Goal: Contribute content: Add original content to the website for others to see

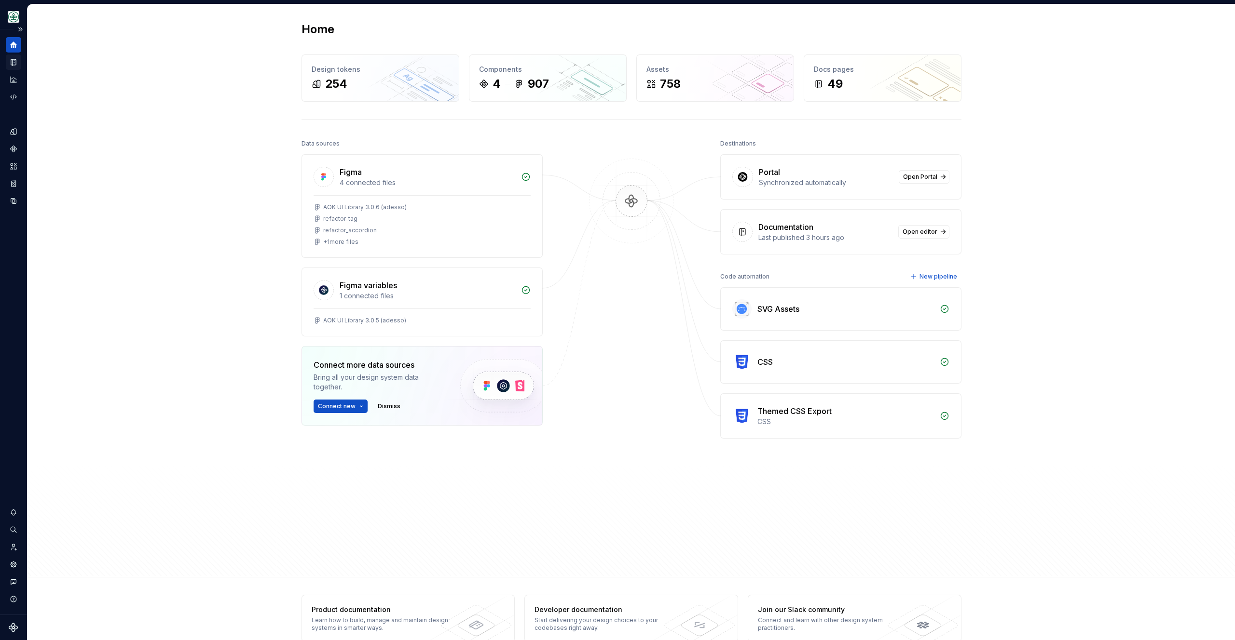
click at [16, 64] on icon "Documentation" at bounding box center [13, 62] width 9 height 9
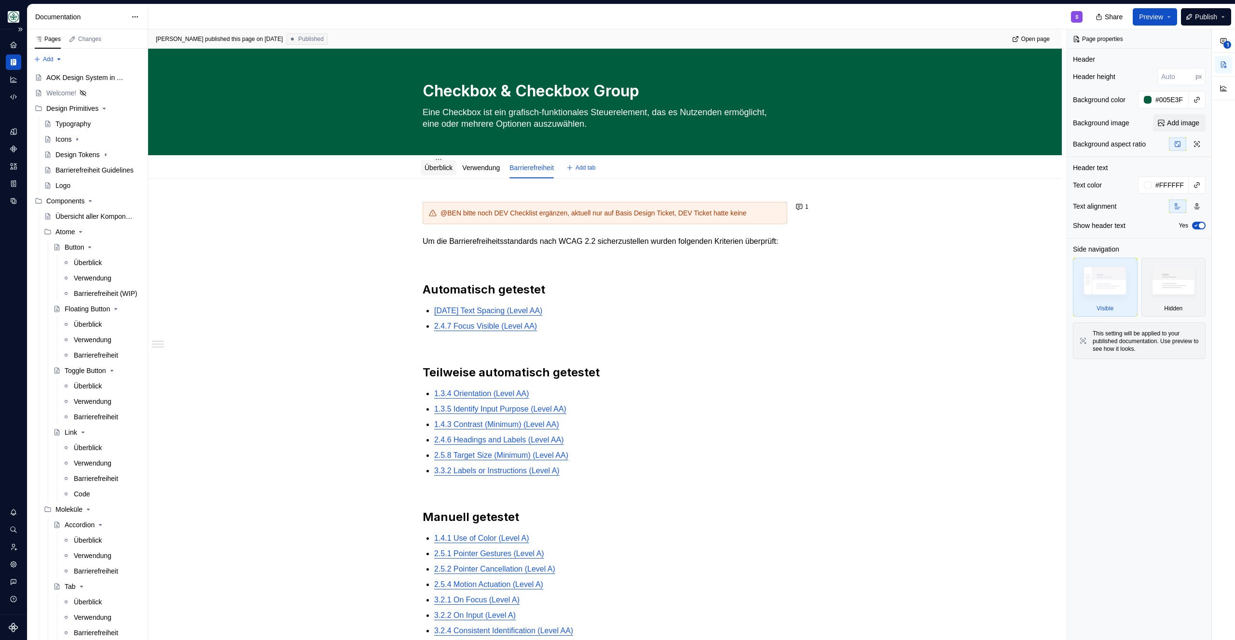
click at [443, 169] on link "Überblick" at bounding box center [438, 168] width 28 height 8
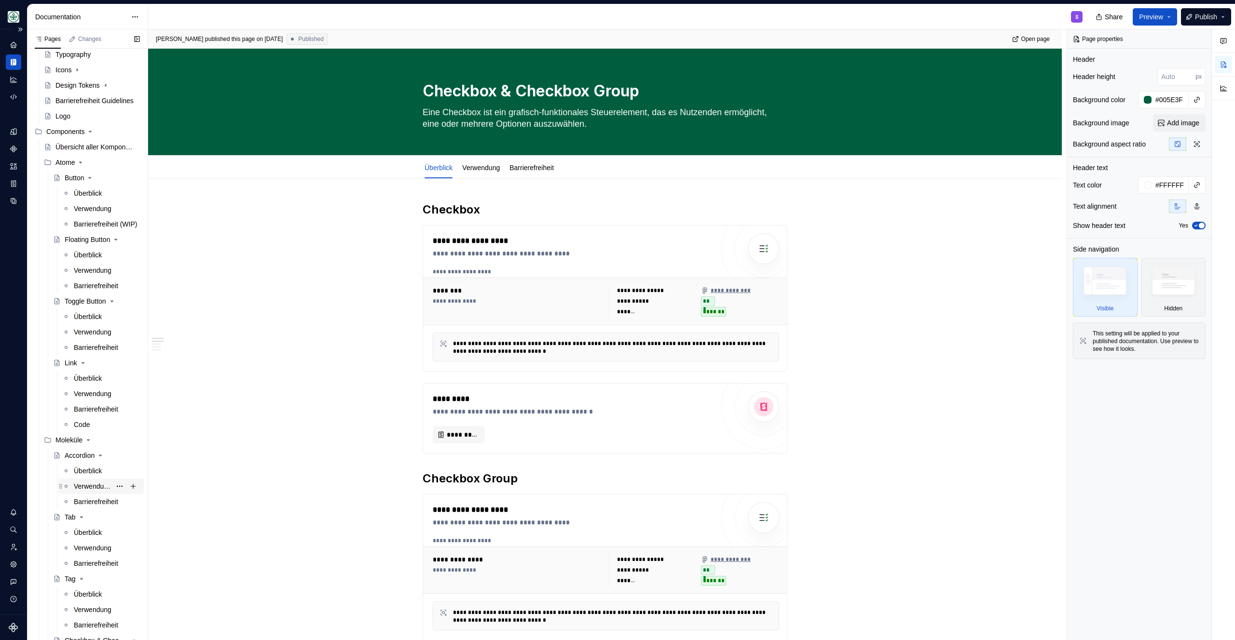
scroll to position [71, 0]
click at [84, 458] on div "Accordion" at bounding box center [80, 454] width 30 height 10
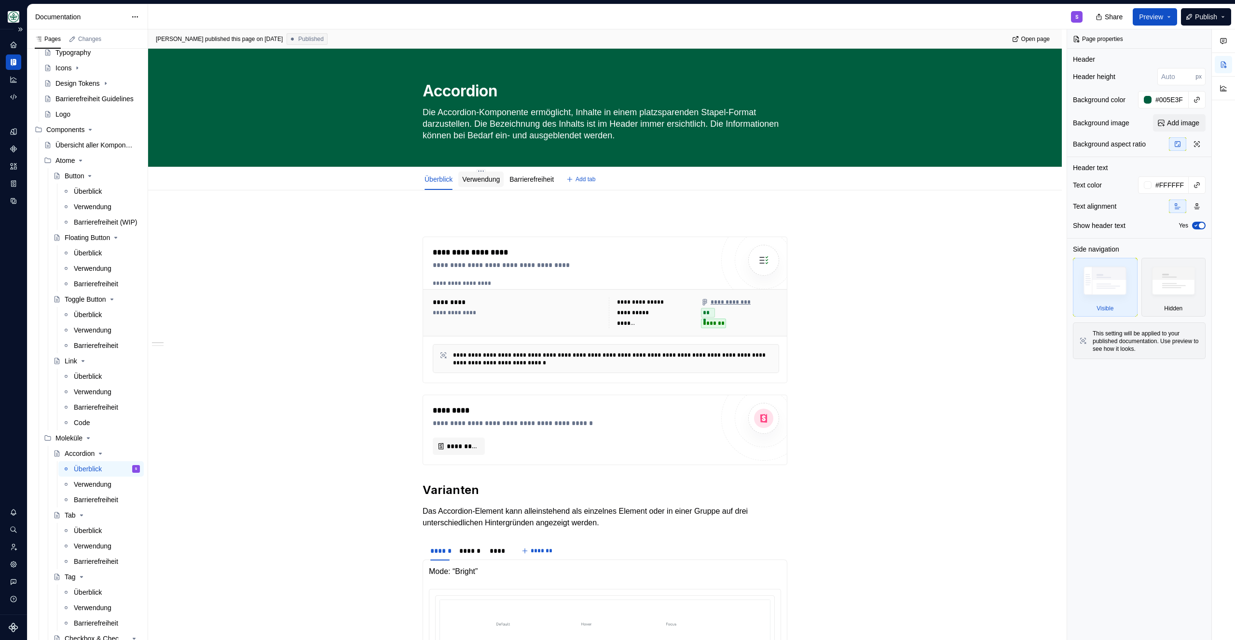
click at [472, 183] on div "Verwendung" at bounding box center [481, 180] width 38 height 10
click at [473, 182] on link "Verwendung" at bounding box center [481, 180] width 38 height 8
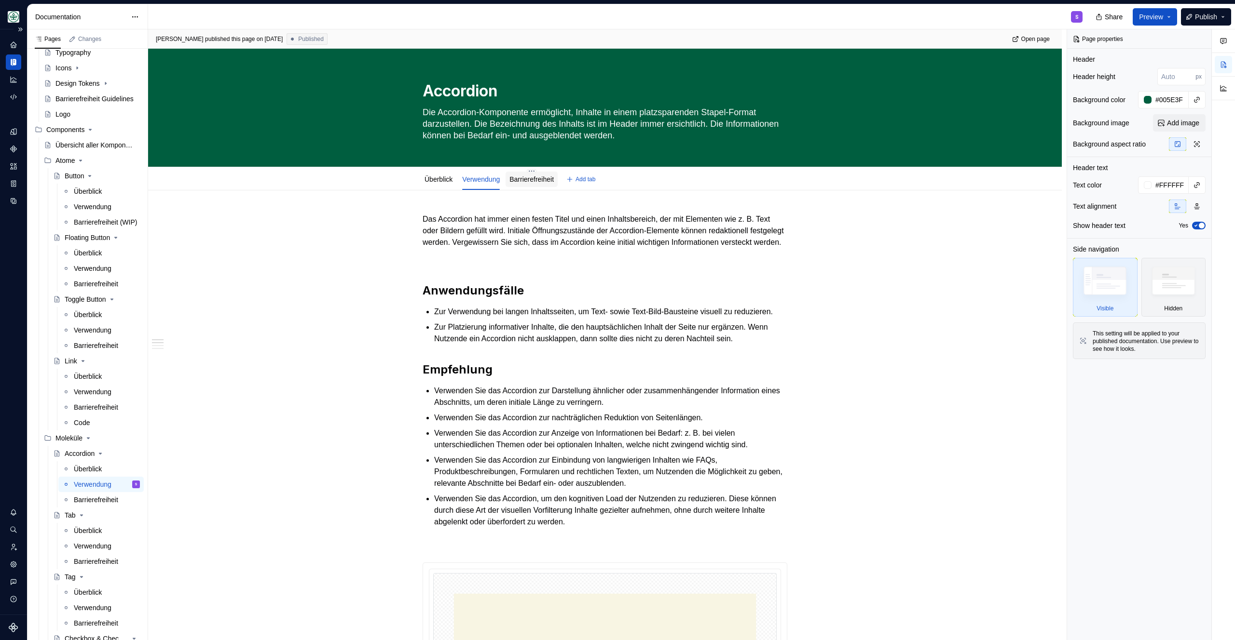
click at [546, 174] on div "Barrierefreiheit" at bounding box center [531, 180] width 44 height 12
click at [539, 177] on link "Barrierefreiheit" at bounding box center [531, 180] width 44 height 8
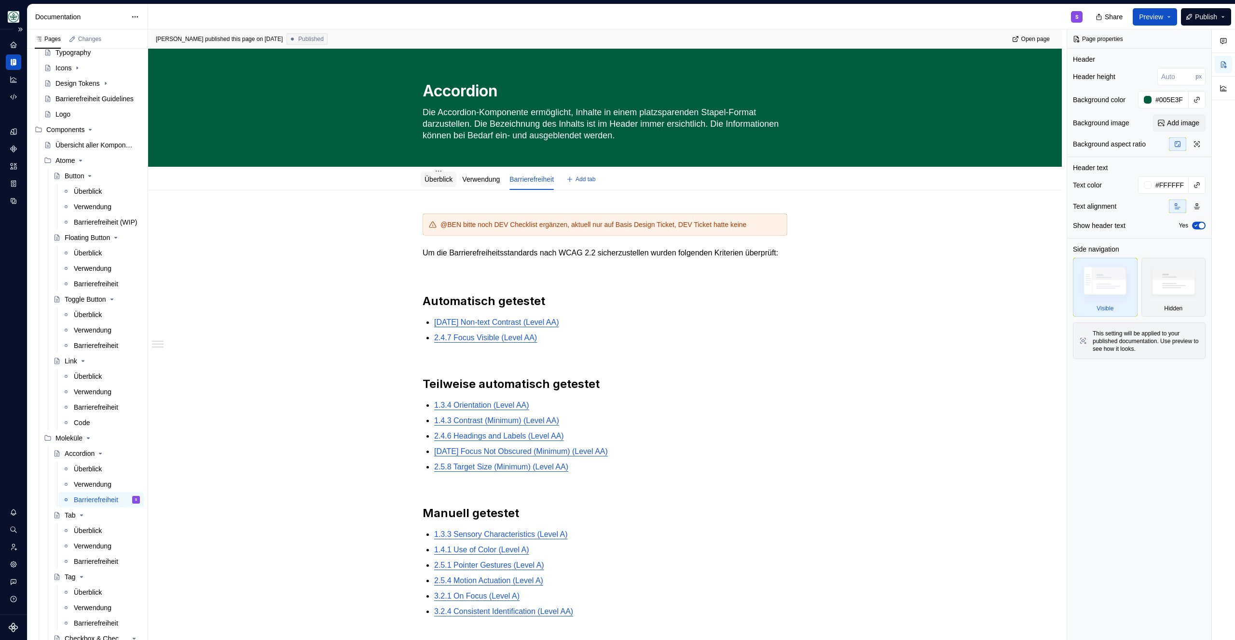
click at [444, 180] on link "Überblick" at bounding box center [438, 180] width 28 height 8
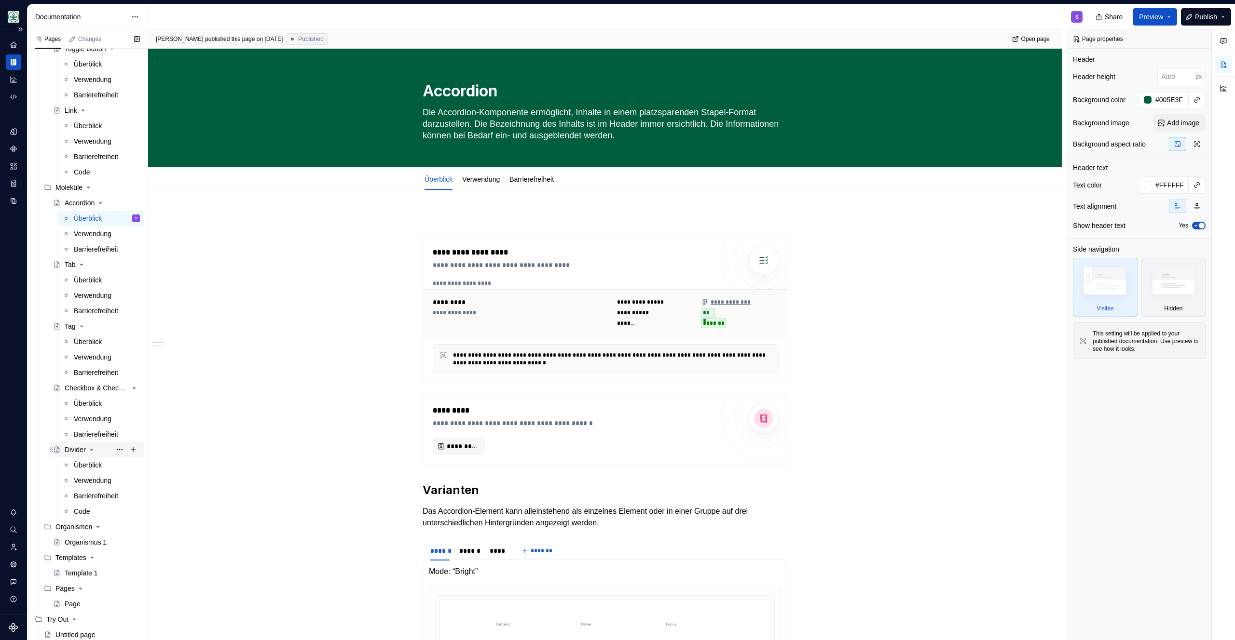
scroll to position [331, 0]
click at [79, 391] on div "Überblick" at bounding box center [88, 395] width 28 height 10
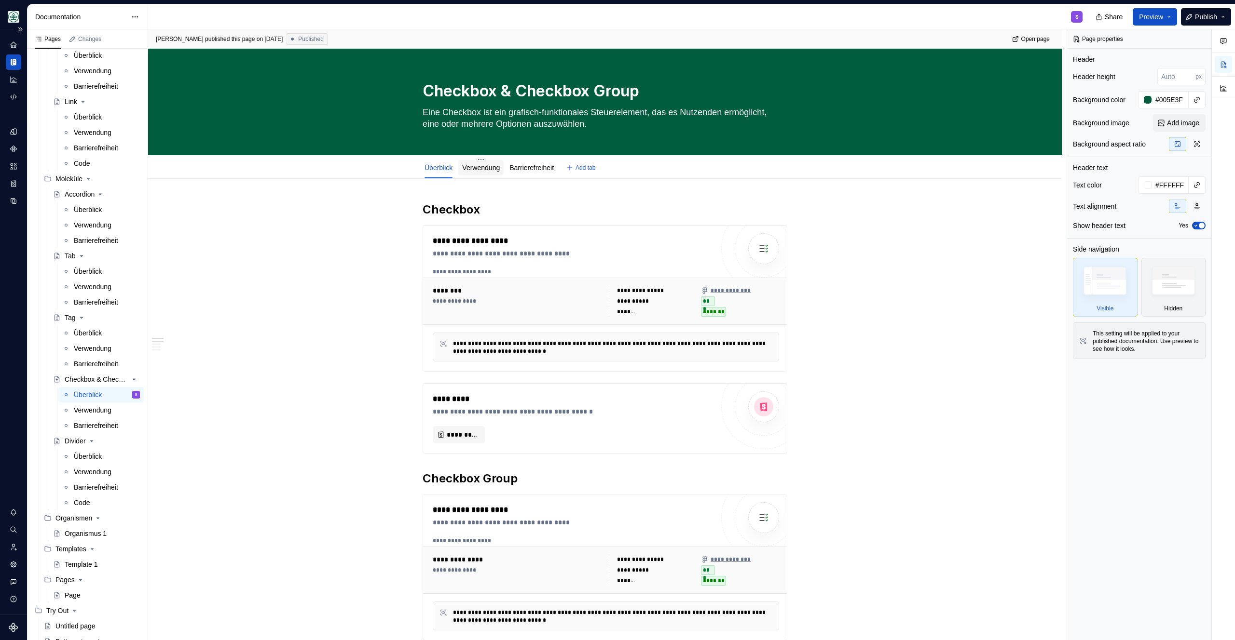
click at [486, 176] on div "Verwendung" at bounding box center [480, 167] width 45 height 17
click at [490, 172] on div "Verwendung" at bounding box center [481, 168] width 38 height 10
click at [529, 168] on link "Barrierefreiheit" at bounding box center [531, 168] width 44 height 8
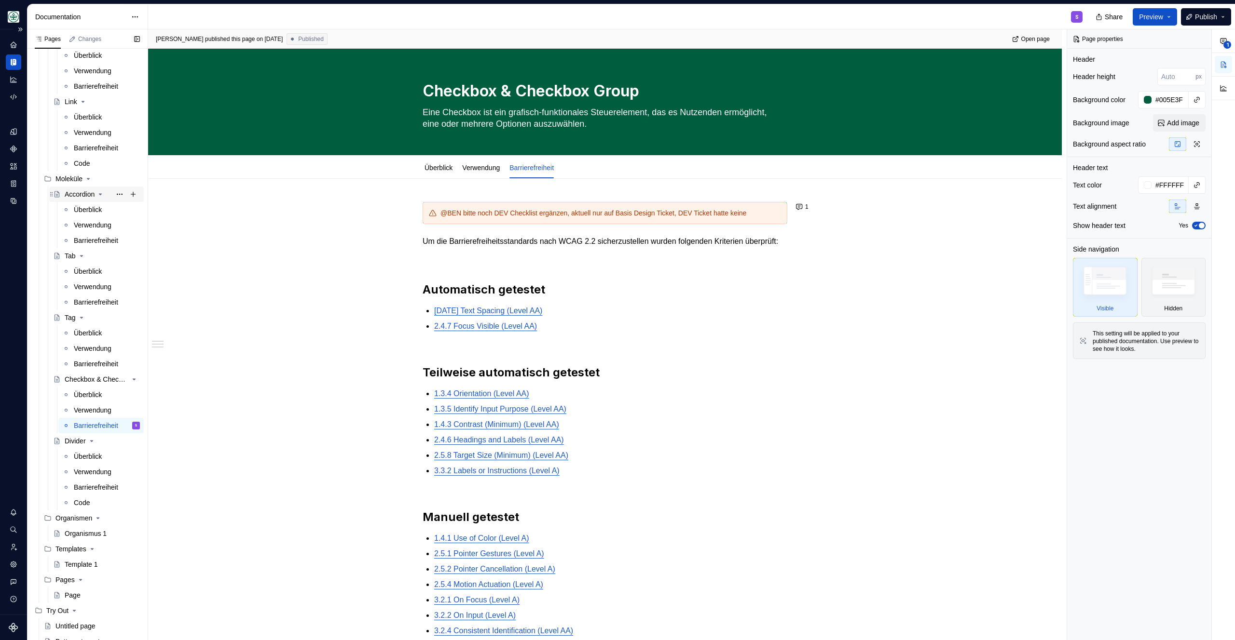
click at [63, 194] on div "Accordion" at bounding box center [96, 195] width 87 height 14
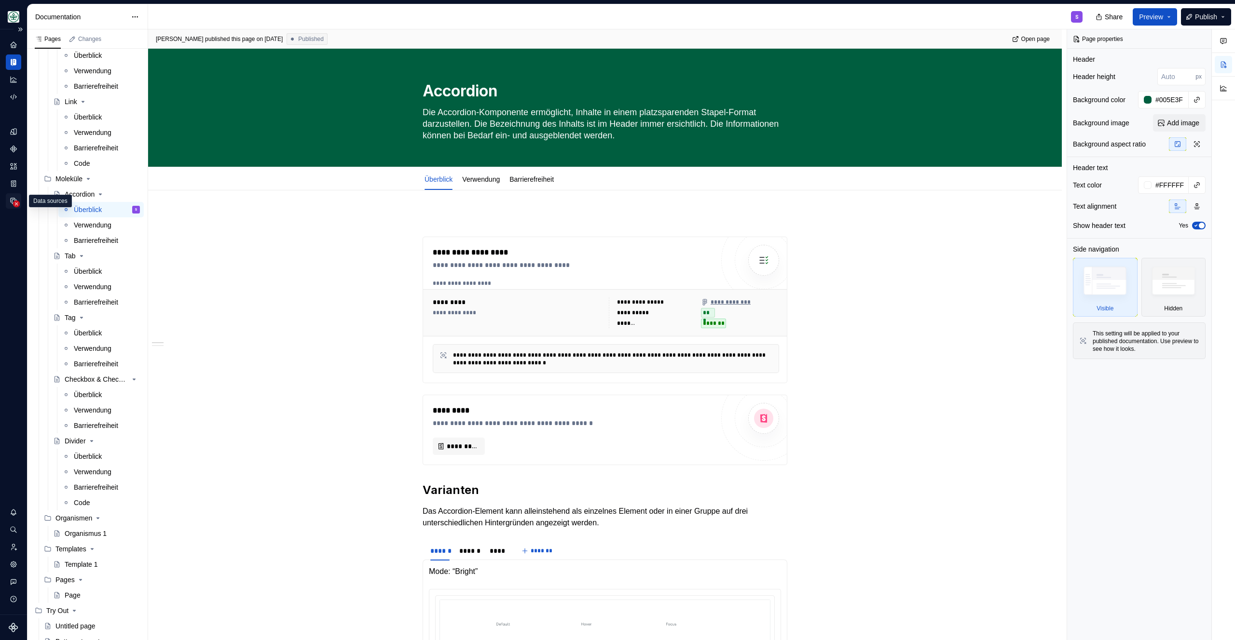
click at [16, 203] on circle "Data sources" at bounding box center [16, 204] width 7 height 7
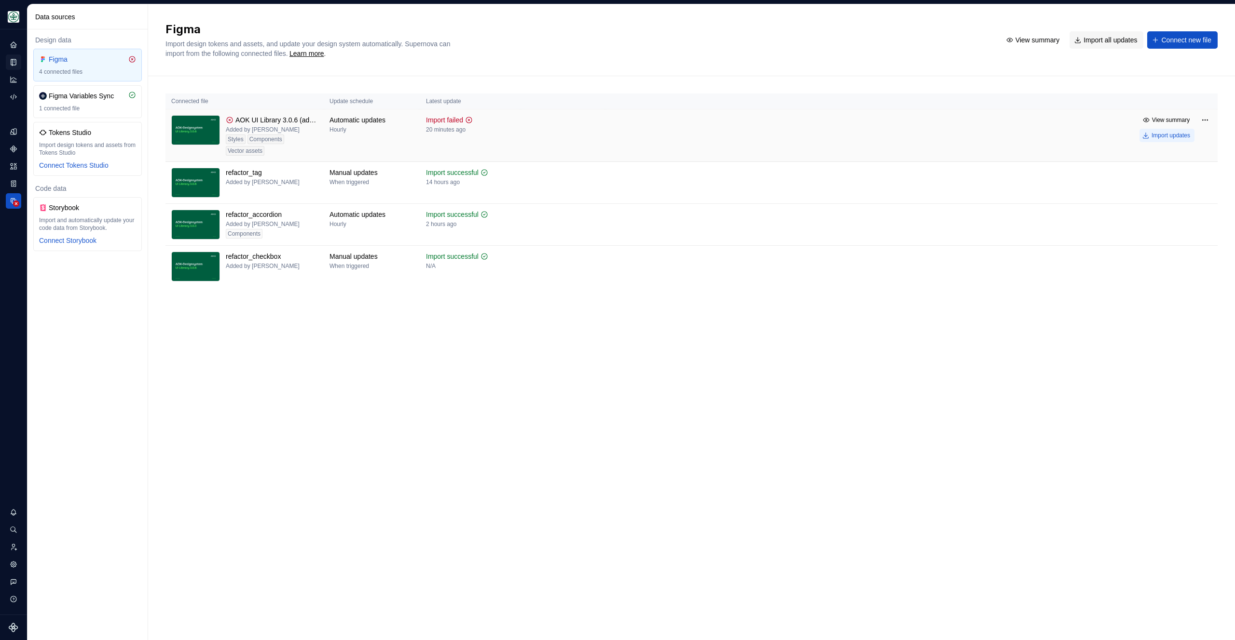
click at [1158, 137] on div "Import updates" at bounding box center [1170, 136] width 39 height 8
click at [849, 39] on div "Figma Import design tokens and assets, and update your design system automatica…" at bounding box center [577, 40] width 824 height 37
click at [838, 20] on div "Figma Import design tokens and assets, and update your design system automatica…" at bounding box center [691, 40] width 1087 height 72
click at [10, 150] on icon "Components" at bounding box center [13, 149] width 9 height 9
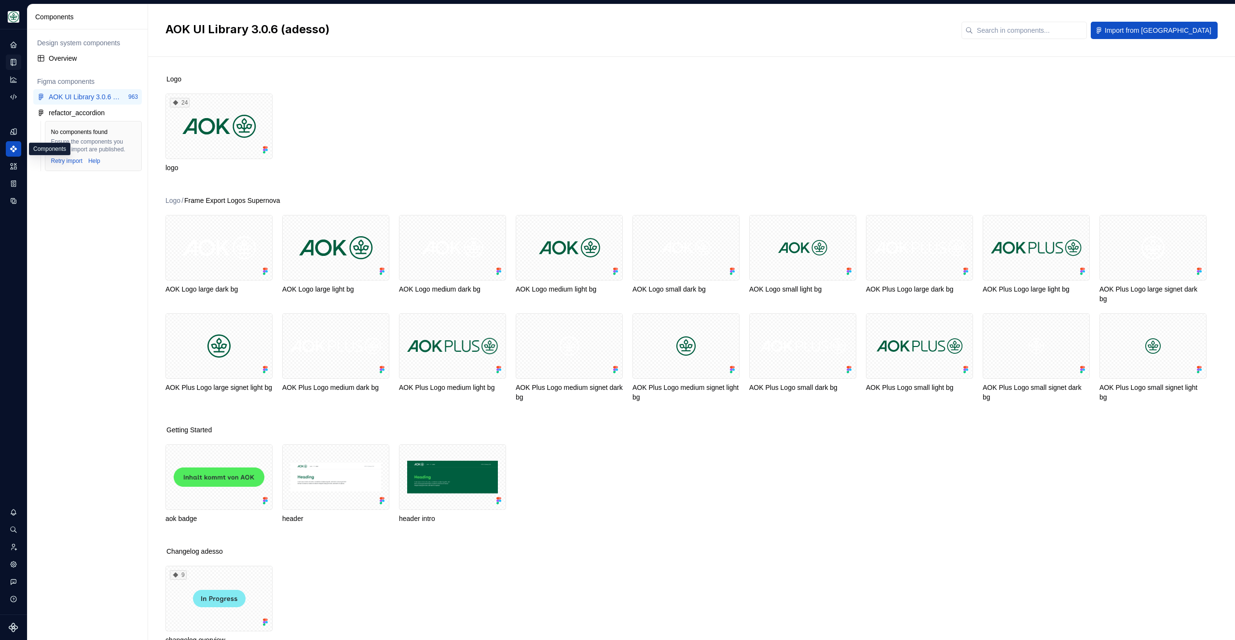
click at [426, 91] on div "Logo 24 logo" at bounding box center [699, 135] width 1069 height 122
click at [138, 96] on button "button" at bounding box center [134, 97] width 14 height 14
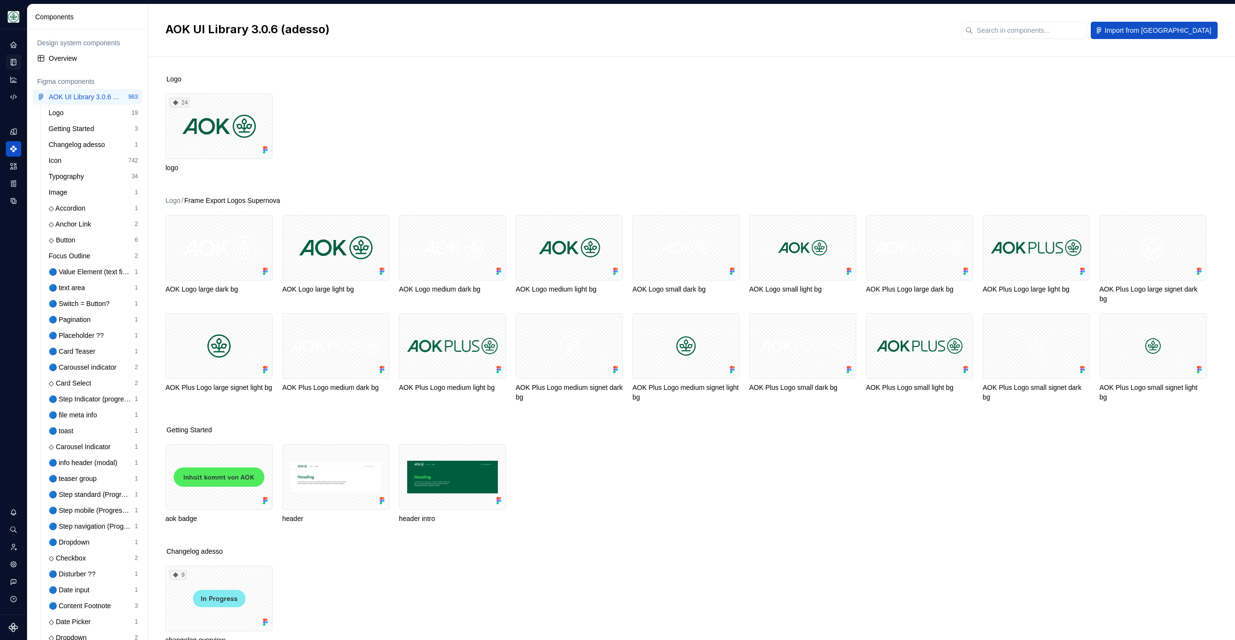
click at [471, 96] on div "24 logo" at bounding box center [699, 133] width 1069 height 79
click at [89, 53] on div "Overview" at bounding box center [87, 58] width 109 height 15
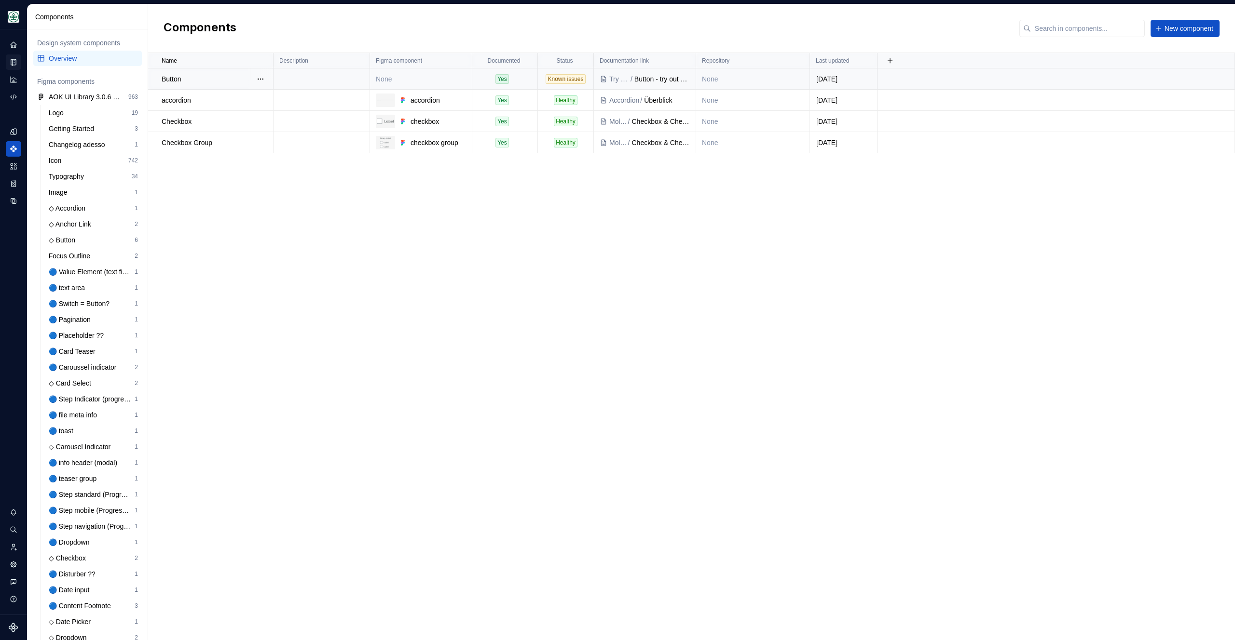
click at [401, 76] on td "None" at bounding box center [421, 78] width 102 height 21
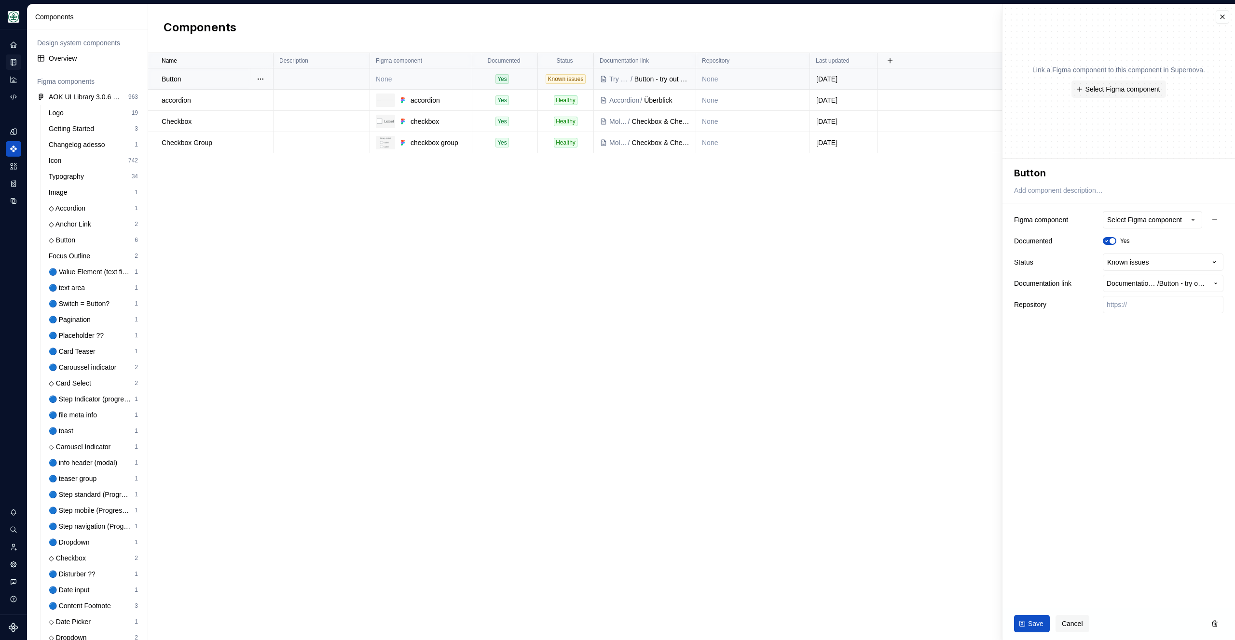
type textarea "*"
click at [1163, 216] on div "Select Figma component" at bounding box center [1144, 220] width 75 height 10
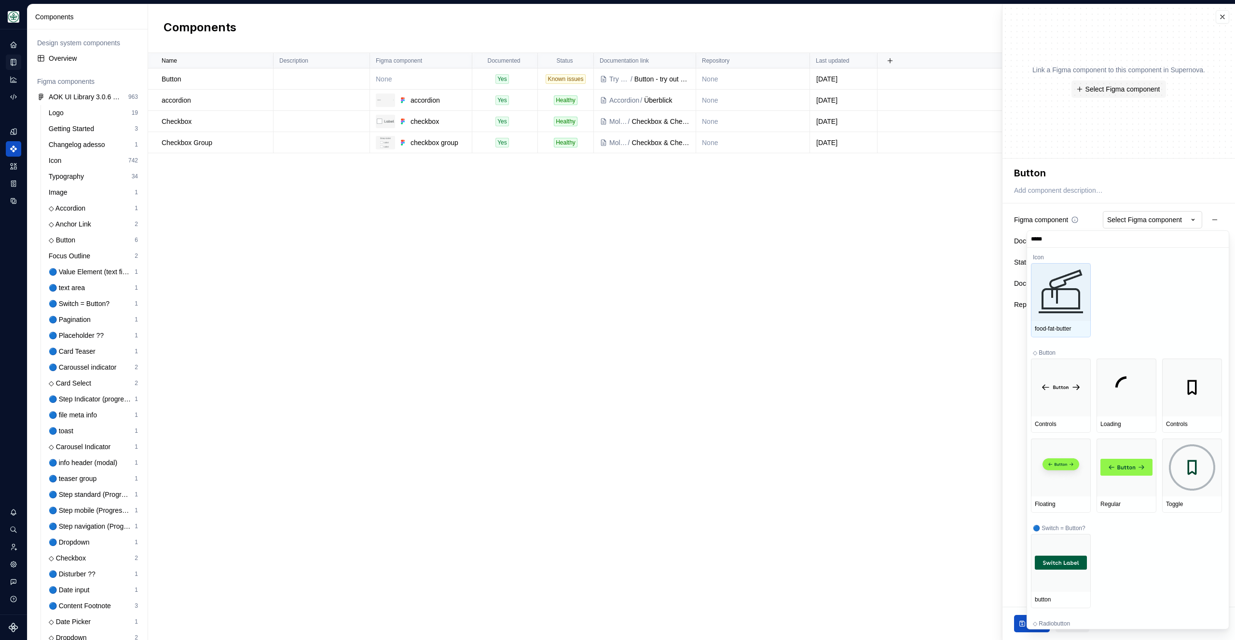
type input "******"
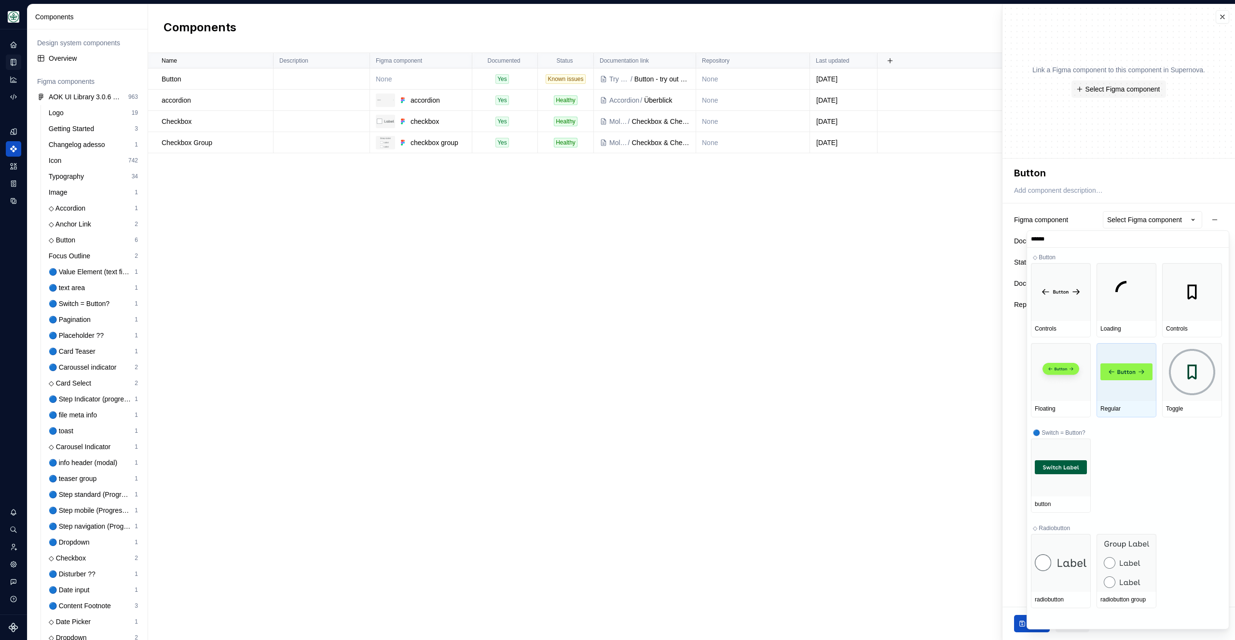
click at [1112, 389] on div at bounding box center [1126, 372] width 60 height 58
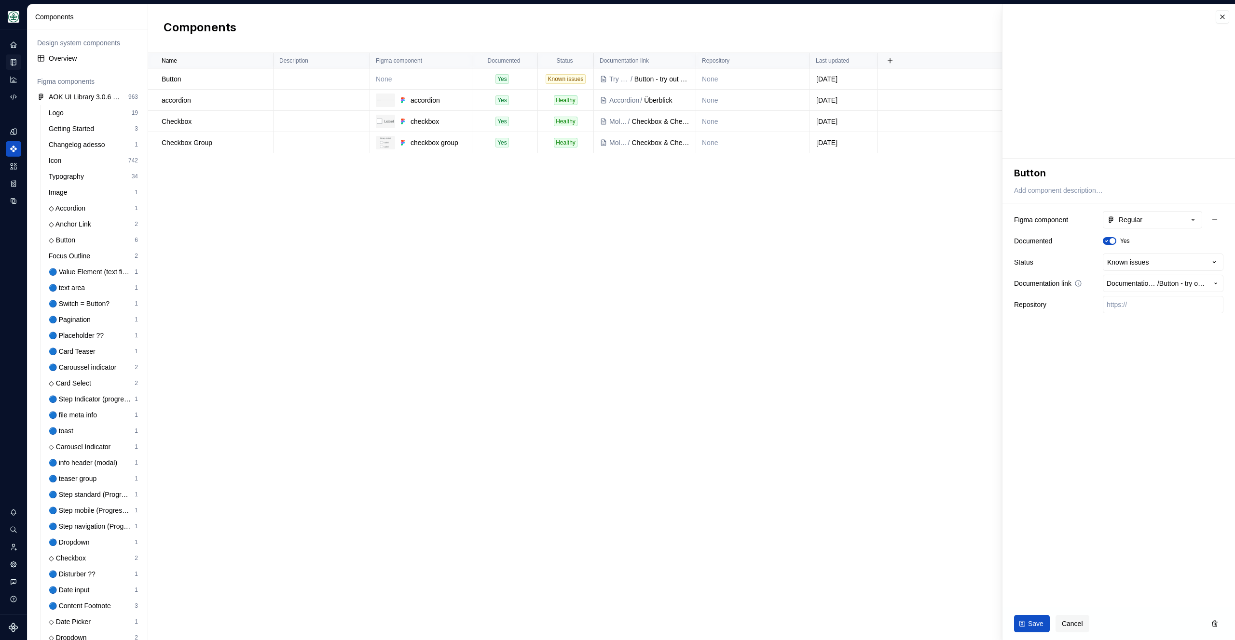
click at [1176, 288] on button "Documentation Root / / Button - try out page" at bounding box center [1162, 283] width 121 height 17
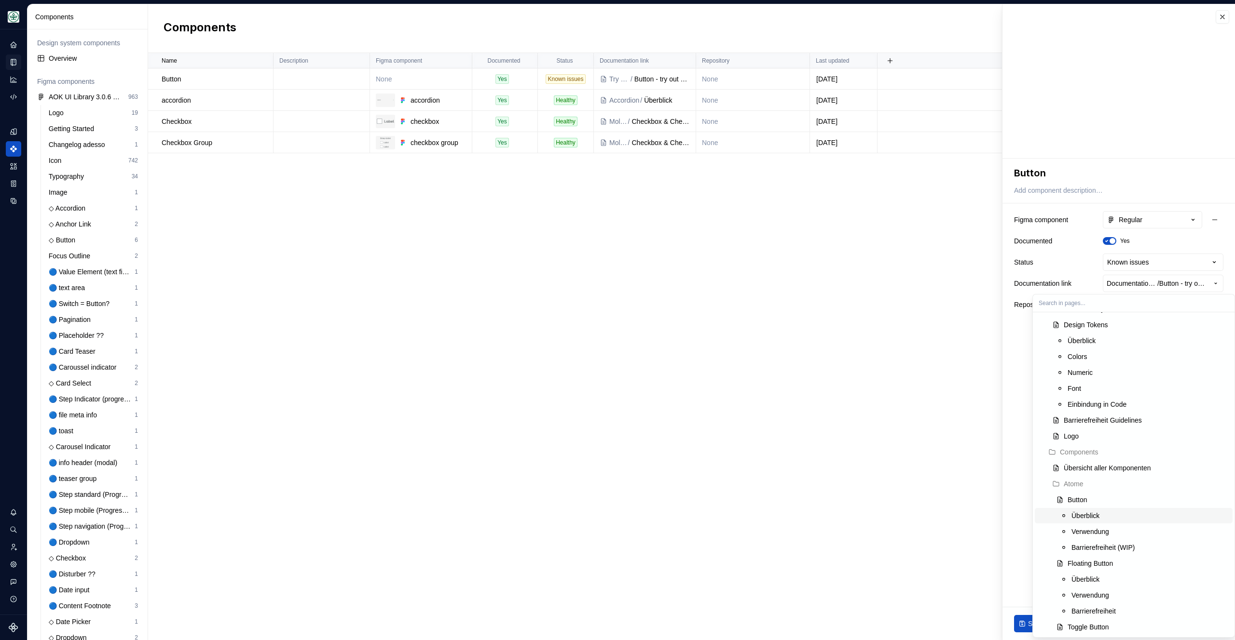
scroll to position [153, 0]
click at [1112, 484] on div "Button" at bounding box center [1147, 487] width 161 height 10
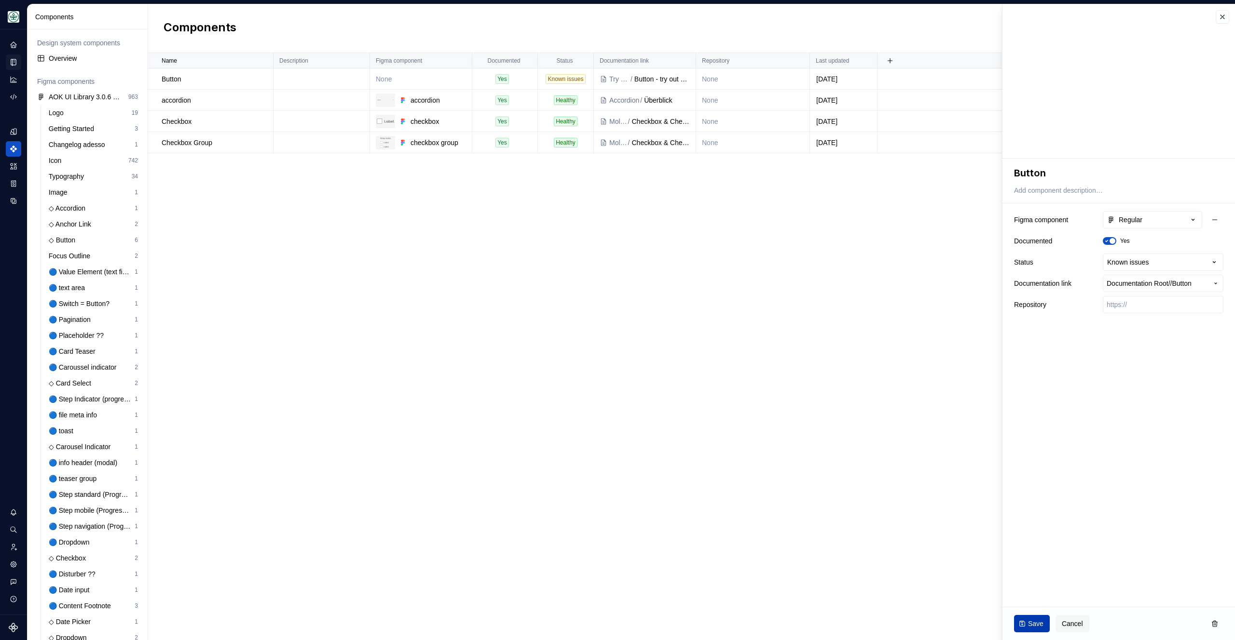
click at [1042, 619] on span "Save" at bounding box center [1035, 624] width 15 height 10
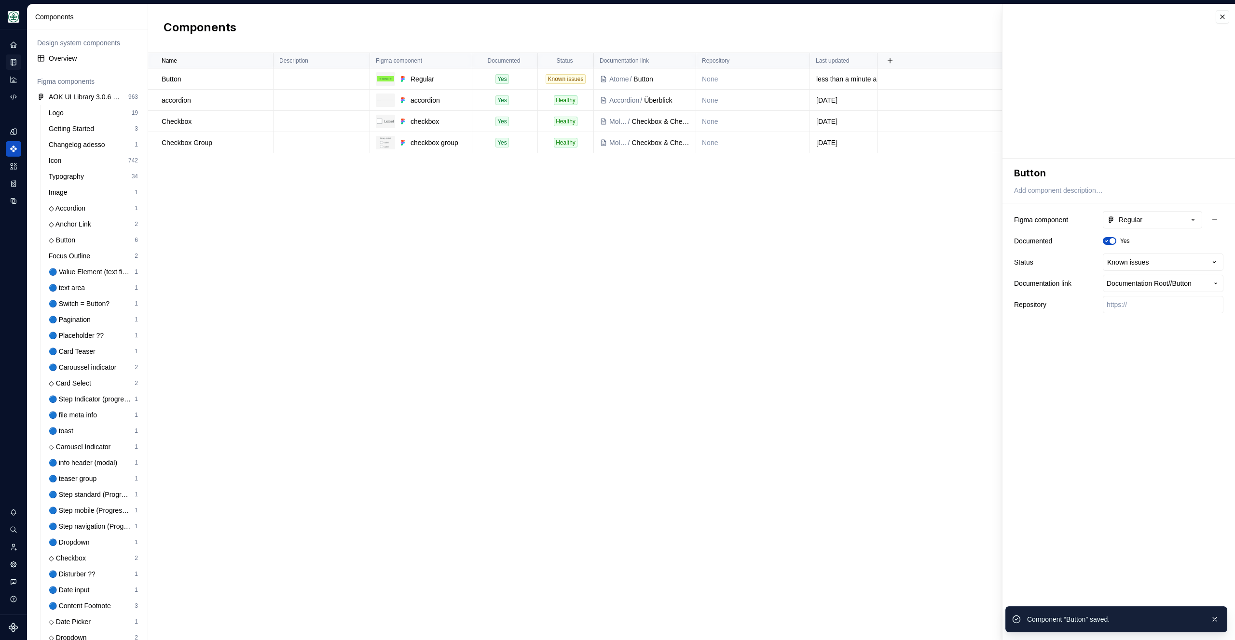
click at [596, 309] on div "Name Description Figma component Documented Status Documentation link Repositor…" at bounding box center [691, 346] width 1087 height 587
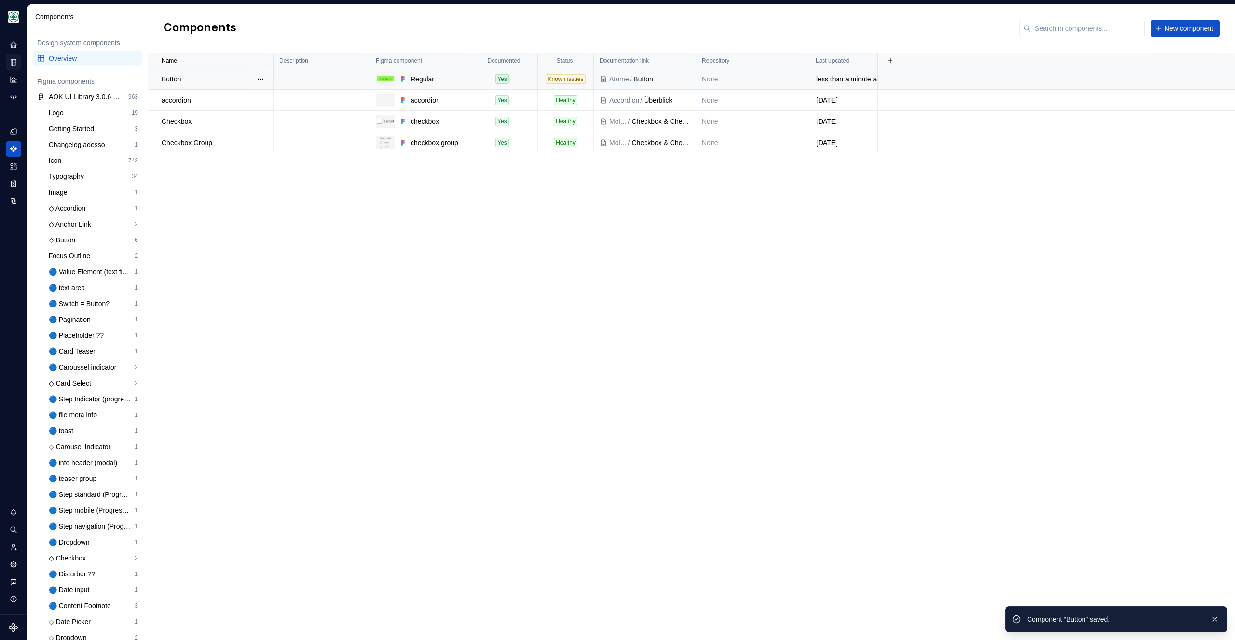
click at [215, 81] on div "Button" at bounding box center [217, 79] width 111 height 10
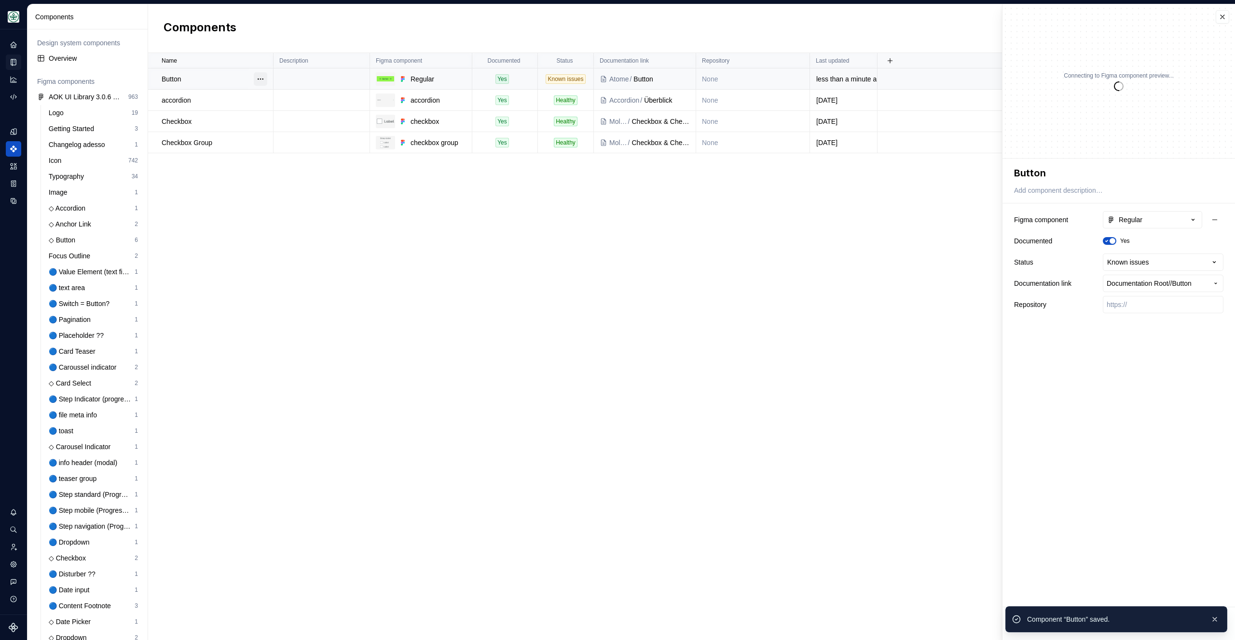
click at [256, 79] on button "button" at bounding box center [261, 79] width 14 height 14
click at [276, 279] on html "Mein Leben S Design system data Components Design system components Overview Fi…" at bounding box center [617, 320] width 1235 height 640
click at [1027, 171] on textarea "Button" at bounding box center [1116, 172] width 209 height 17
click at [1053, 172] on textarea "Button" at bounding box center [1116, 172] width 209 height 17
type textarea "*"
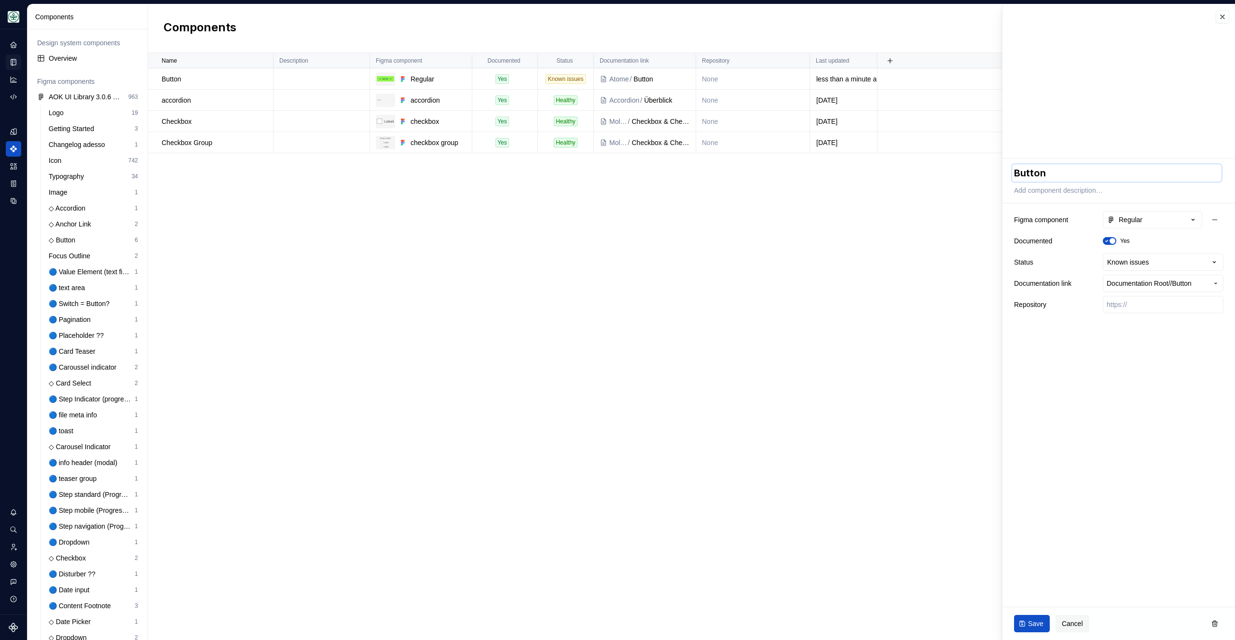
type textarea "Button"
type textarea "*"
type textarea "Button R"
type textarea "*"
type textarea "Button Re"
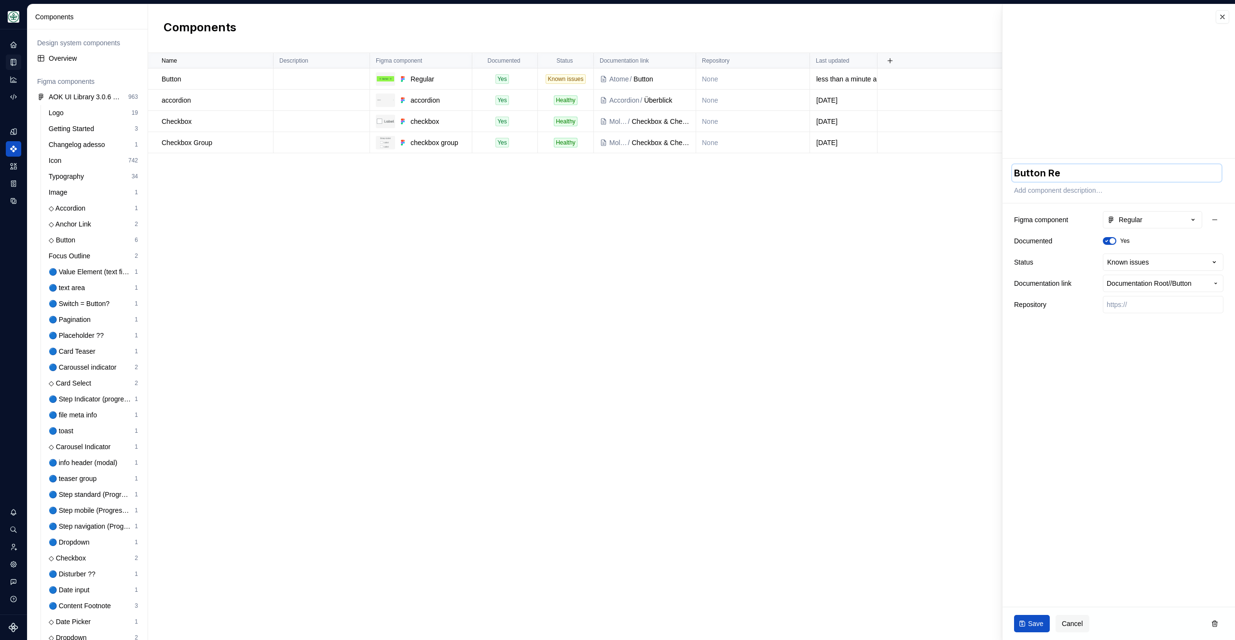
type textarea "*"
type textarea "Button Reg"
type textarea "*"
type textarea "Button Regu"
type textarea "*"
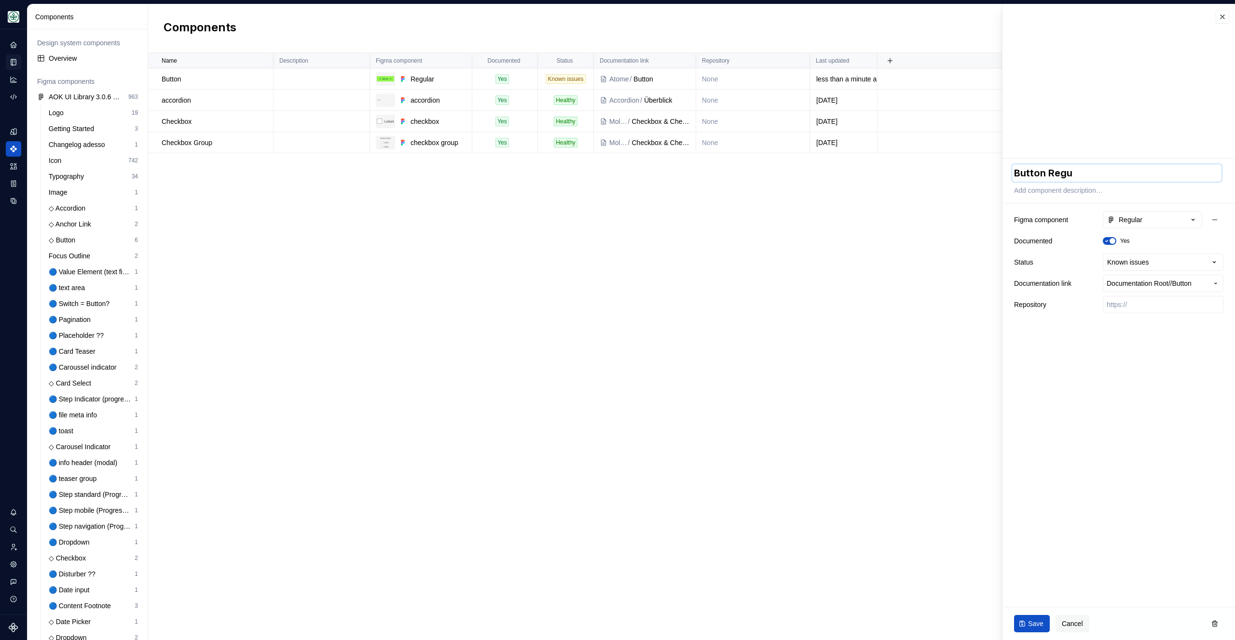
type textarea "Button Regul"
type textarea "*"
type textarea "Button Regula"
type textarea "*"
type textarea "Button Regular"
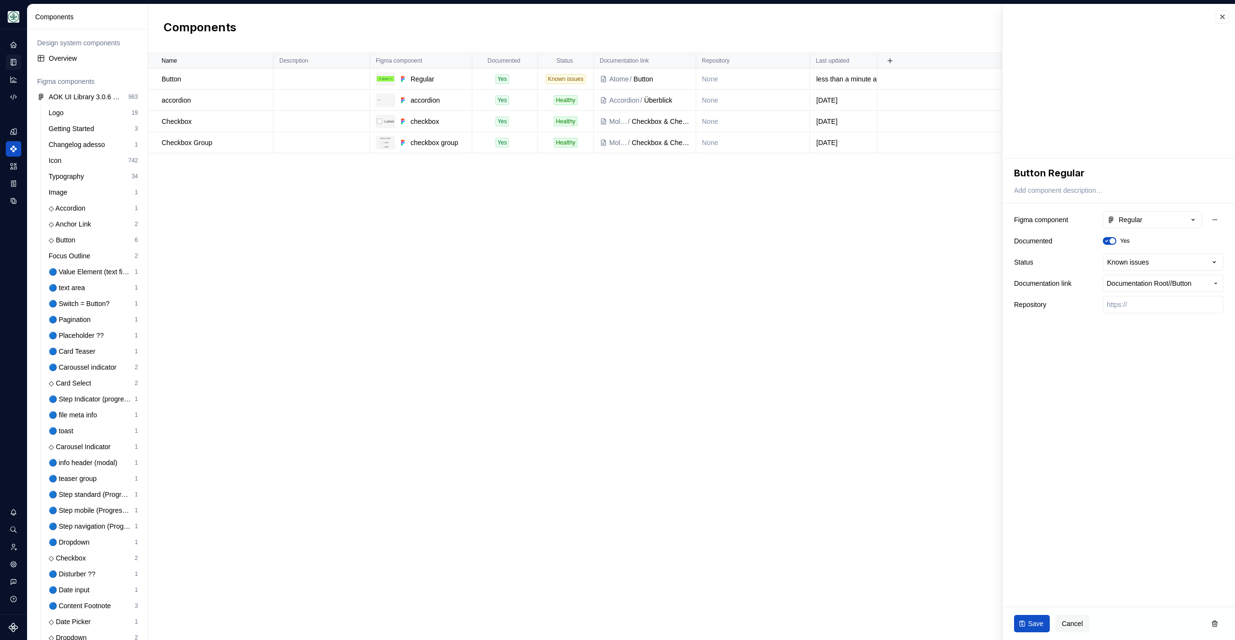
click at [1031, 620] on span "Save" at bounding box center [1035, 624] width 15 height 10
click at [742, 443] on div "Name Description Figma component Documented Status Documentation link Repositor…" at bounding box center [691, 346] width 1087 height 587
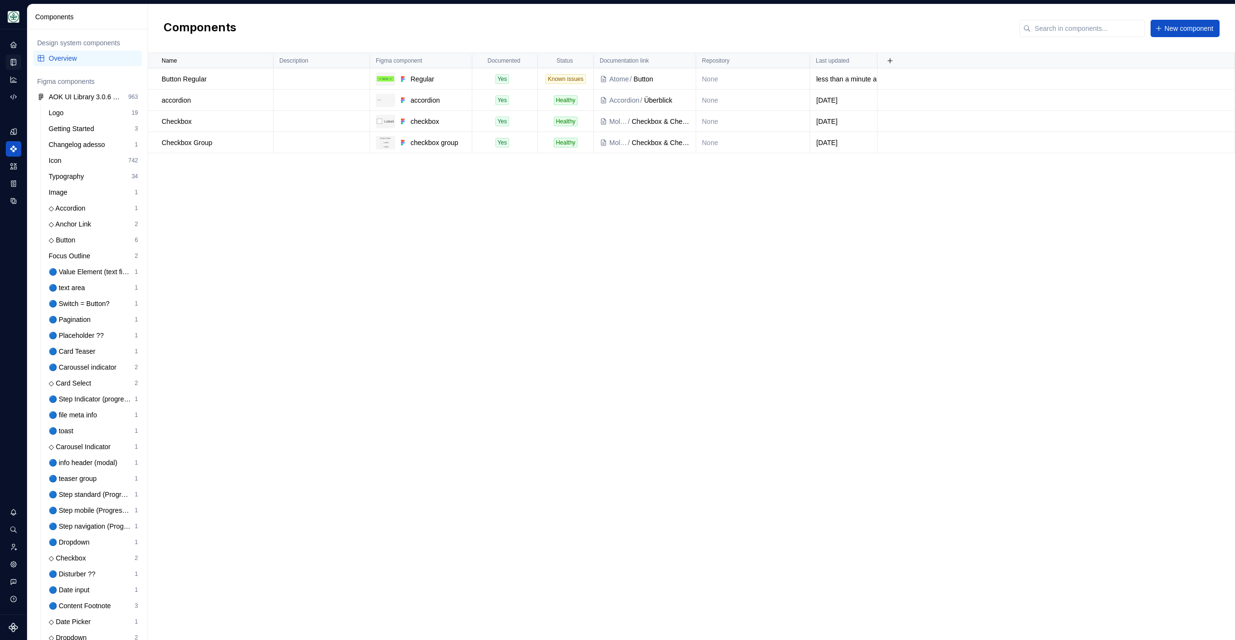
click at [501, 235] on div "Name Description Figma component Documented Status Documentation link Repositor…" at bounding box center [691, 346] width 1087 height 587
click at [568, 80] on div "Known issues" at bounding box center [565, 79] width 40 height 10
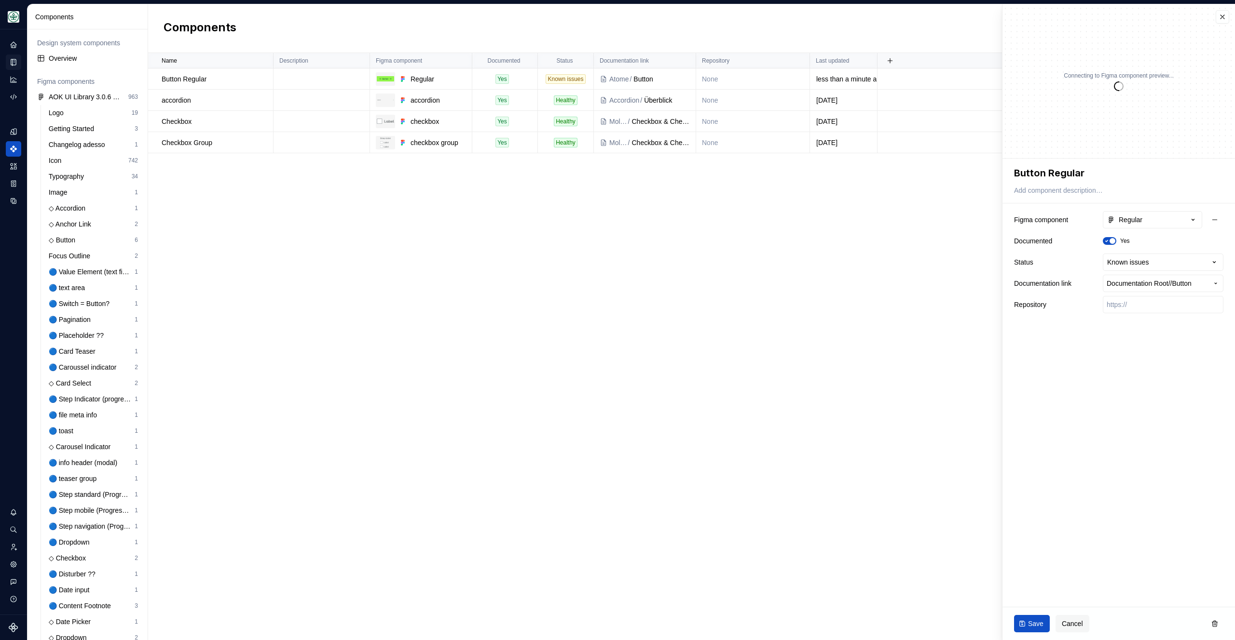
click at [622, 29] on div "Components New component" at bounding box center [691, 28] width 1087 height 49
click at [1219, 15] on button "button" at bounding box center [1222, 17] width 14 height 14
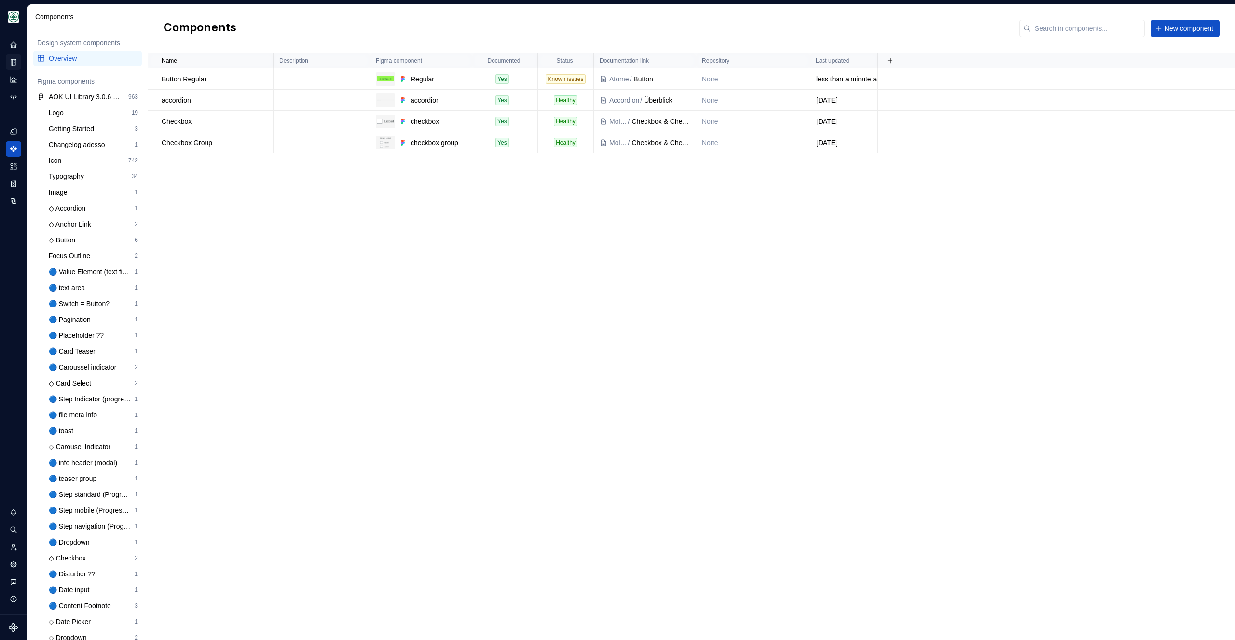
click at [422, 315] on div "Name Description Figma component Documented Status Documentation link Repositor…" at bounding box center [691, 346] width 1087 height 587
click at [2, 48] on div "Design system data" at bounding box center [13, 321] width 27 height 585
click at [5, 46] on div "Design system data" at bounding box center [13, 321] width 27 height 585
click at [17, 42] on icon "Home" at bounding box center [13, 45] width 9 height 9
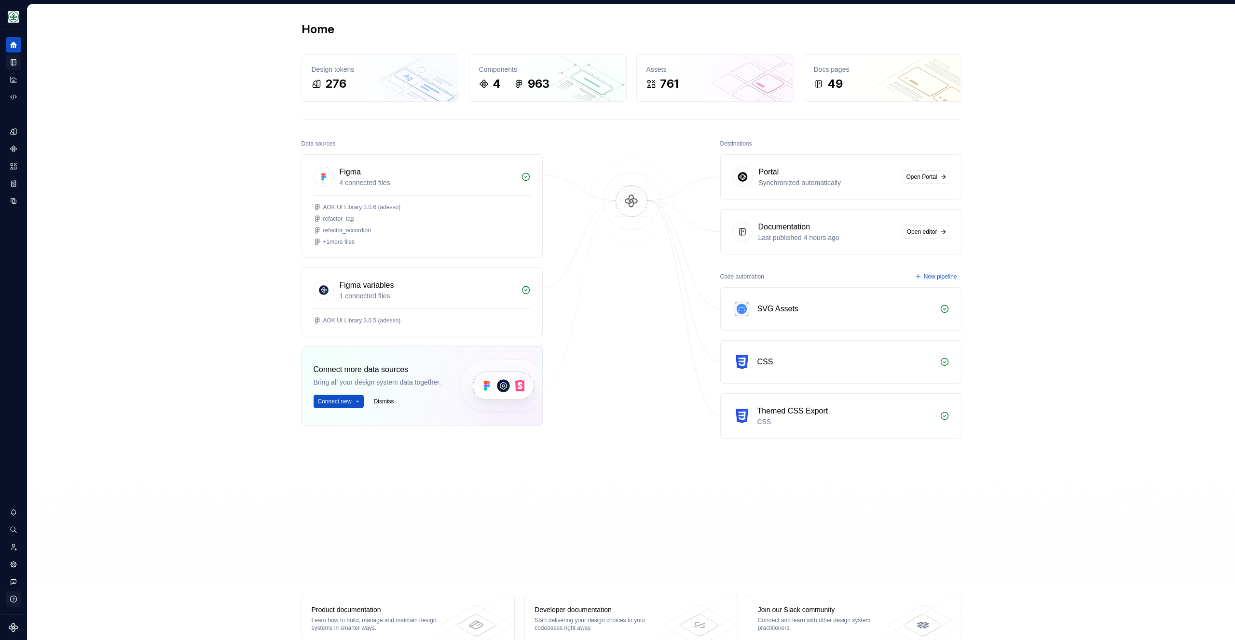
click at [14, 600] on icon "button" at bounding box center [13, 599] width 9 height 9
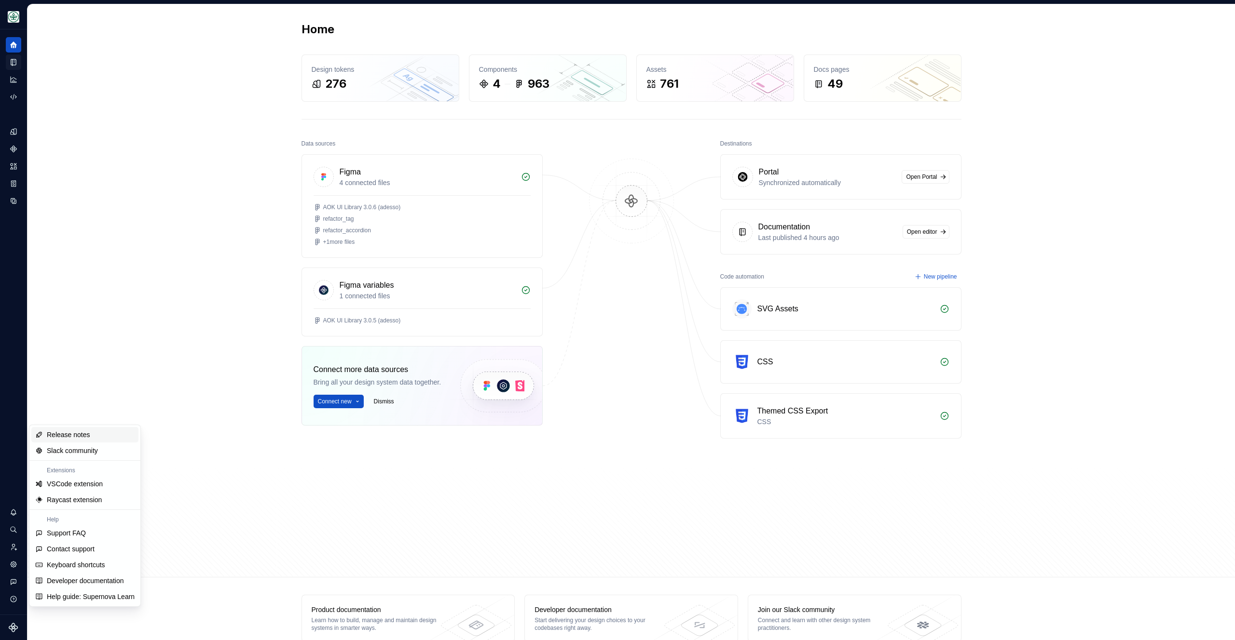
click at [8, 367] on div "Design system data" at bounding box center [13, 321] width 27 height 585
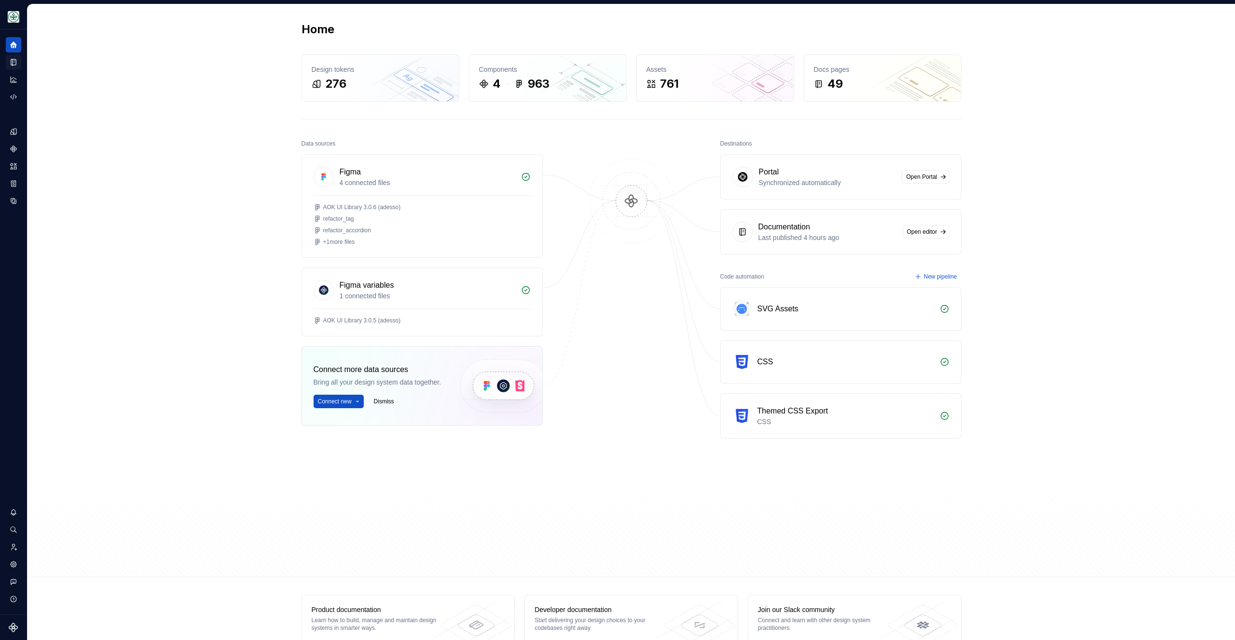
click at [0, 0] on button "Expand sidebar" at bounding box center [0, 0] width 0 height 0
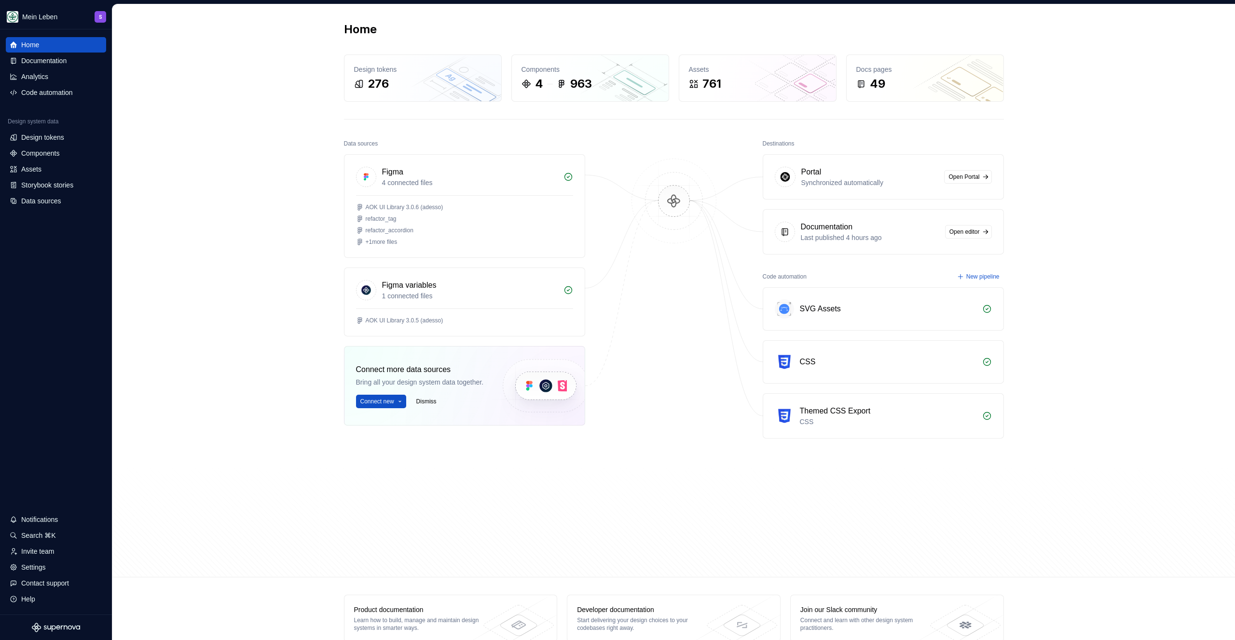
click at [52, 285] on div "Home Documentation Analytics Code automation Design system data Design tokens C…" at bounding box center [56, 321] width 112 height 585
click at [279, 218] on div "Home Design tokens 276 Components 4 963 Assets 761 Docs pages 49 Data sources F…" at bounding box center [673, 290] width 1122 height 573
click at [34, 160] on div "Components" at bounding box center [56, 153] width 100 height 15
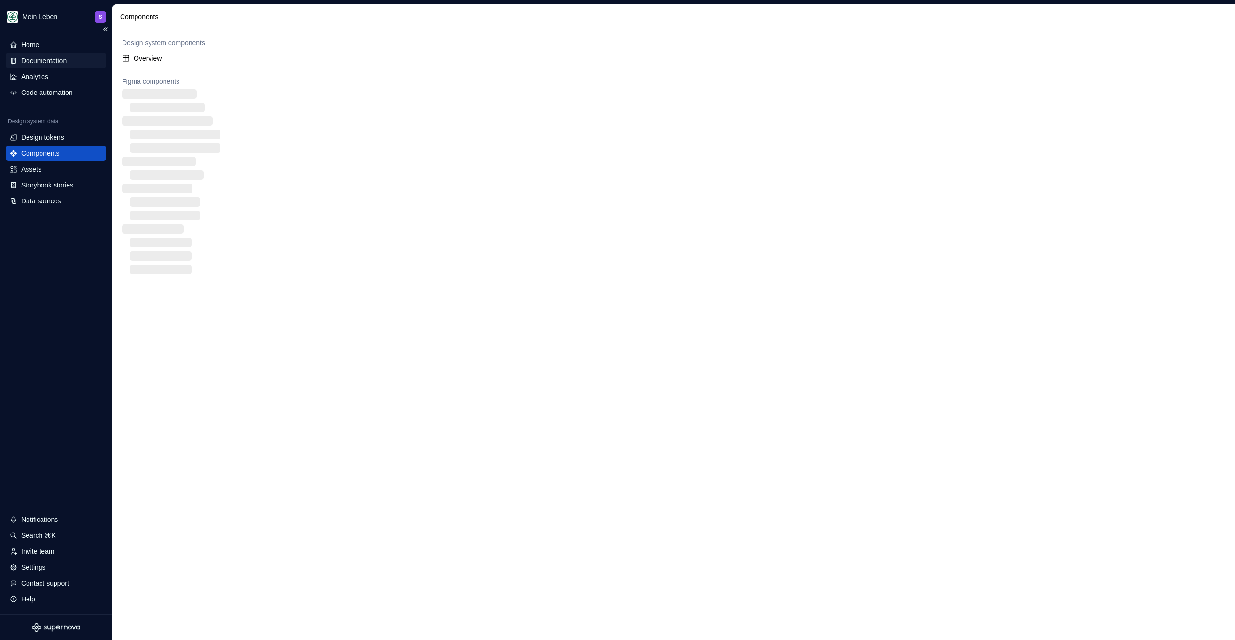
click at [57, 61] on div "Documentation" at bounding box center [43, 61] width 45 height 10
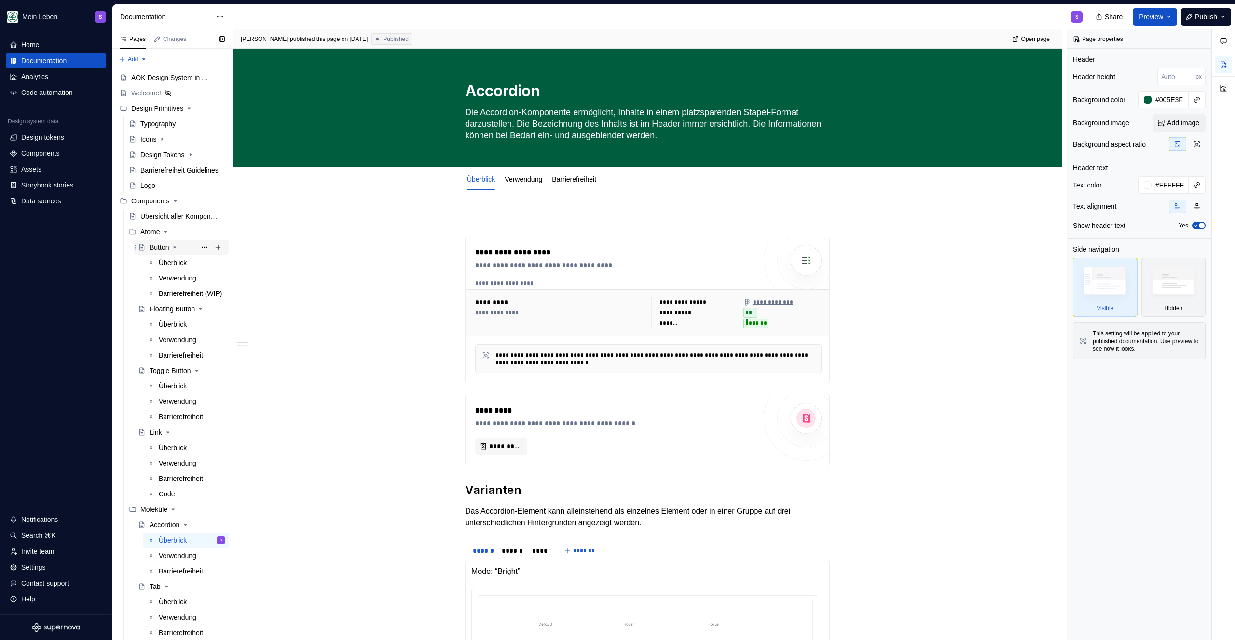
click at [162, 248] on div "Button" at bounding box center [159, 248] width 19 height 10
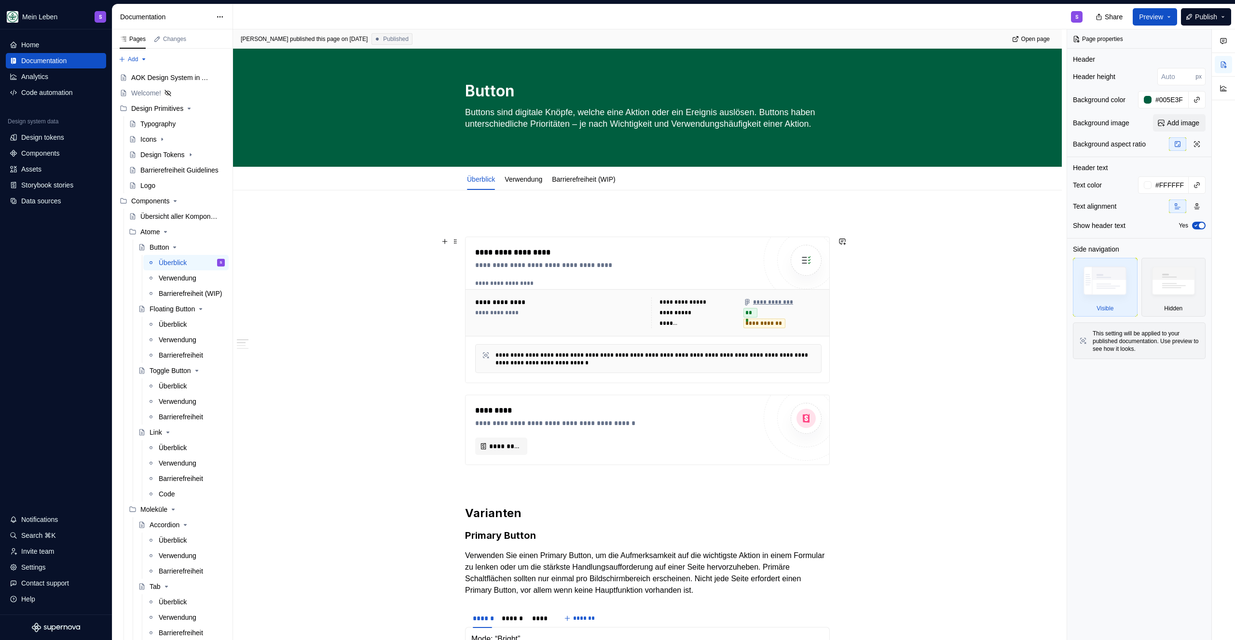
click at [630, 249] on div "**********" at bounding box center [615, 253] width 281 height 12
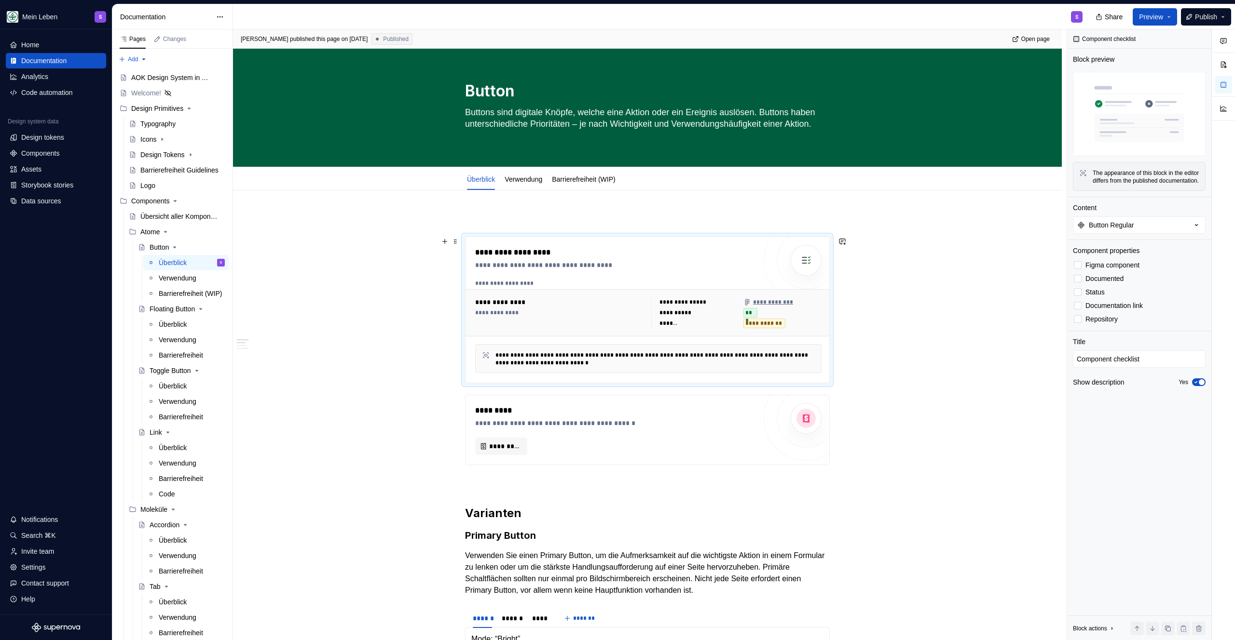
click at [1206, 19] on span "Publish" at bounding box center [1206, 17] width 22 height 10
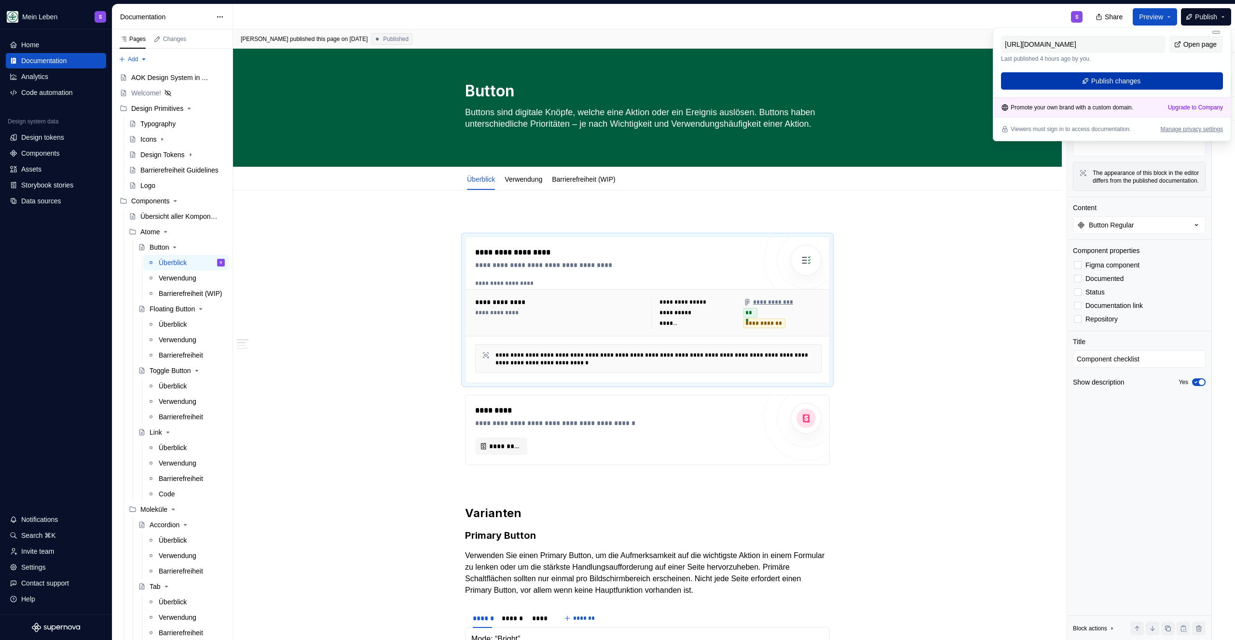
click at [1097, 79] on span "Publish changes" at bounding box center [1116, 81] width 50 height 10
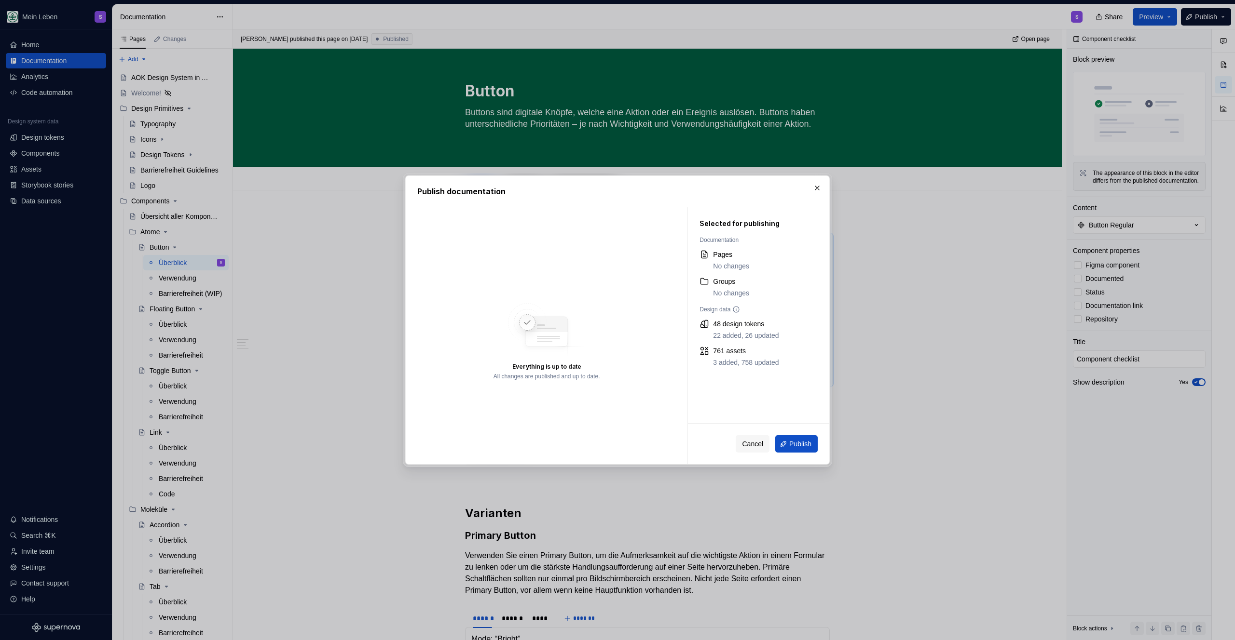
click at [797, 429] on div "Cancel Publish" at bounding box center [758, 444] width 141 height 41
click at [796, 442] on span "Publish" at bounding box center [800, 444] width 22 height 10
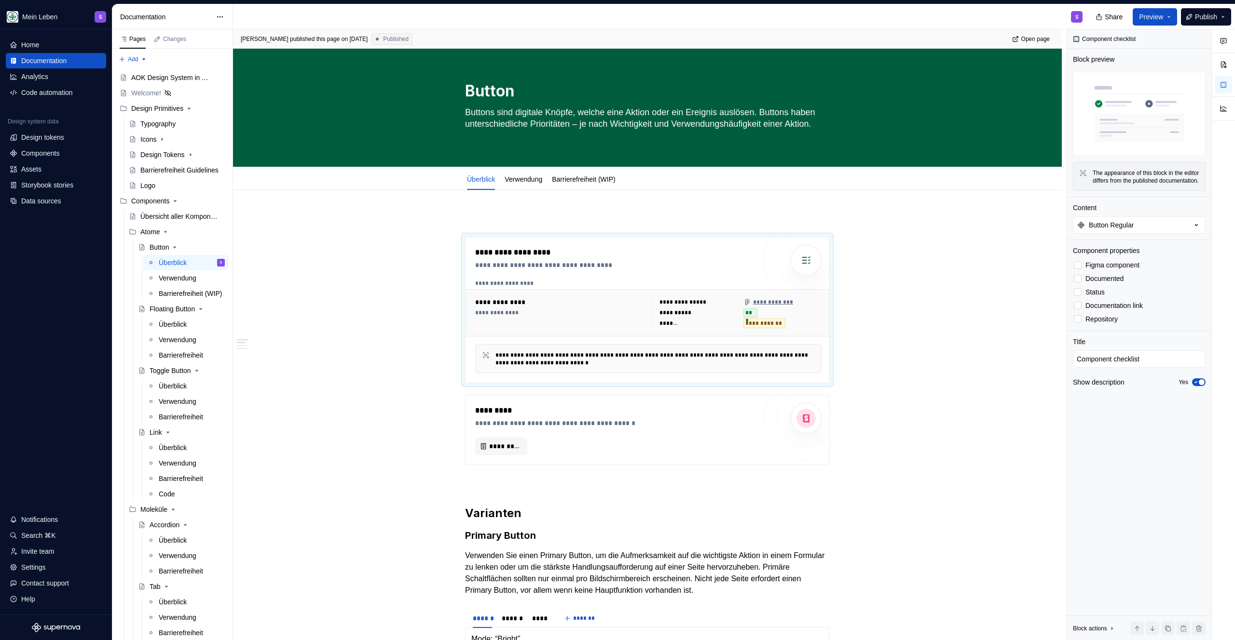
type textarea "*"
